Goal: Task Accomplishment & Management: Use online tool/utility

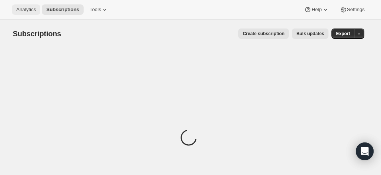
click at [31, 10] on span "Analytics" at bounding box center [26, 10] width 20 height 6
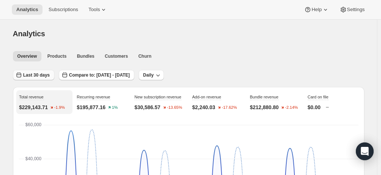
click at [40, 76] on span "Last 30 days" at bounding box center [36, 75] width 27 height 6
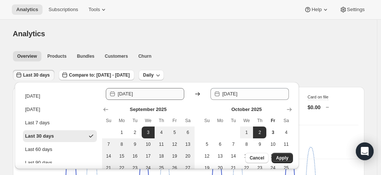
scroll to position [17, 0]
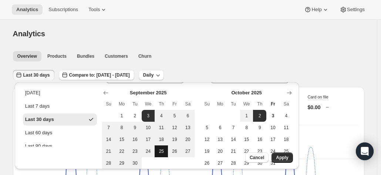
click at [164, 151] on span "25" at bounding box center [161, 151] width 7 height 6
type input "[DATE]"
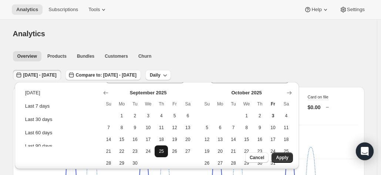
scroll to position [0, 0]
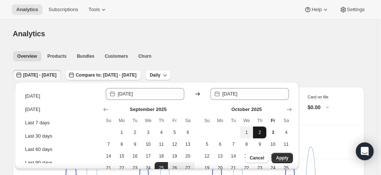
click at [259, 134] on span "2" at bounding box center [259, 133] width 7 height 6
type input "[DATE]"
click at [281, 156] on span "Apply" at bounding box center [282, 158] width 12 height 6
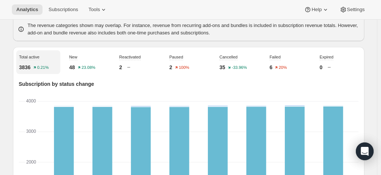
scroll to position [247, 0]
